Goal: Task Accomplishment & Management: Manage account settings

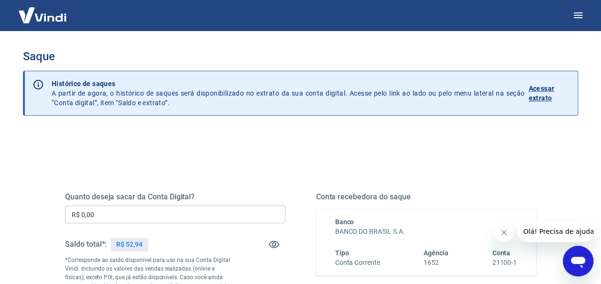
click at [40, 18] on img at bounding box center [42, 14] width 62 height 29
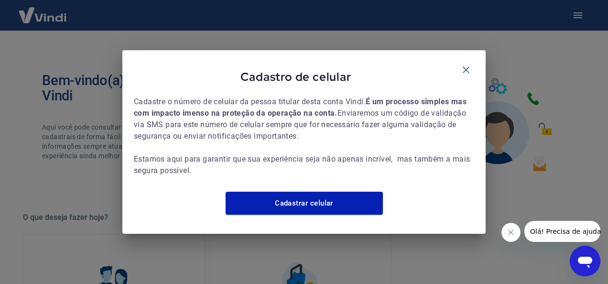
drag, startPoint x: 464, startPoint y: 66, endPoint x: 464, endPoint y: 48, distance: 18.6
click at [464, 68] on icon "button" at bounding box center [465, 69] width 11 height 11
